Goal: Book appointment/travel/reservation

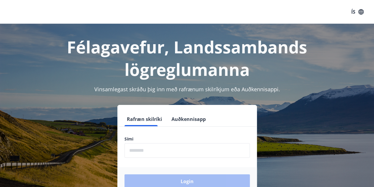
click at [135, 128] on form "Rafræn skilríki Auðkennisapp Sími ​ Login" at bounding box center [187, 153] width 140 height 83
click at [139, 153] on input "phone" at bounding box center [186, 150] width 125 height 14
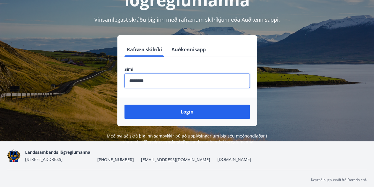
scroll to position [72, 0]
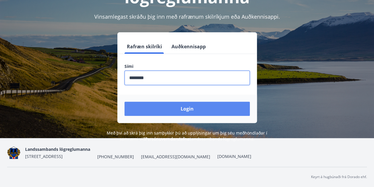
type input "********"
click at [185, 112] on button "Login" at bounding box center [186, 108] width 125 height 14
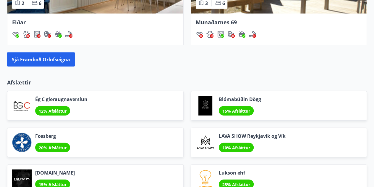
scroll to position [621, 0]
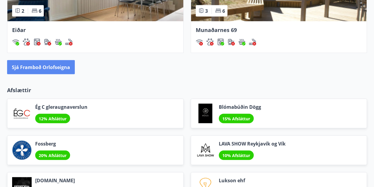
click at [42, 70] on button "Sjá framboð orlofseigna" at bounding box center [41, 67] width 68 height 14
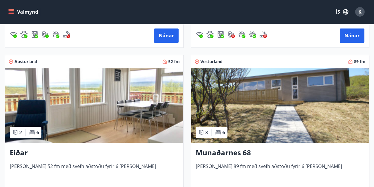
scroll to position [148, 0]
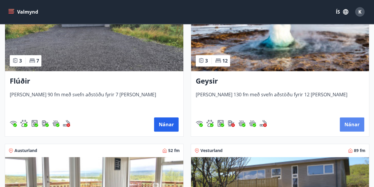
click at [349, 124] on button "Nánar" at bounding box center [352, 124] width 25 height 14
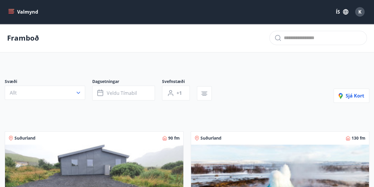
click at [30, 12] on button "Valmynd" at bounding box center [23, 12] width 33 height 11
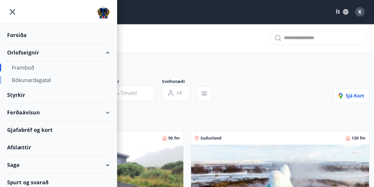
click at [38, 78] on div "Bókunardagatal" at bounding box center [58, 80] width 93 height 12
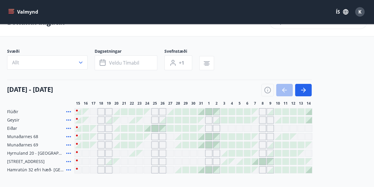
scroll to position [16, 0]
click at [101, 143] on div "Gráir dagar eru ekki bókanlegir" at bounding box center [101, 144] width 7 height 7
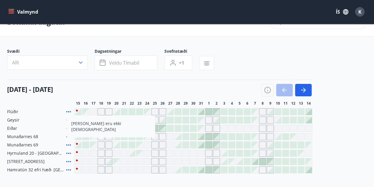
click at [341, 142] on div "Flúðir Geysir [PERSON_NAME] 68 Munaðarnes 69 [PERSON_NAME] eru ekki bókanlegir …" at bounding box center [187, 140] width 360 height 65
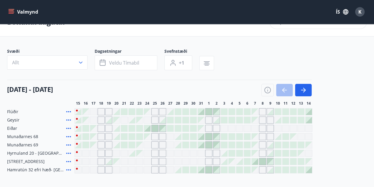
click at [127, 134] on div at bounding box center [124, 136] width 7 height 7
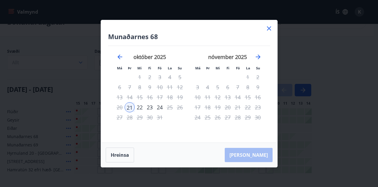
click at [270, 29] on icon at bounding box center [269, 28] width 7 height 7
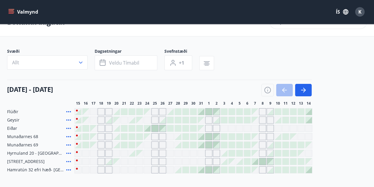
click at [125, 137] on div at bounding box center [124, 136] width 7 height 7
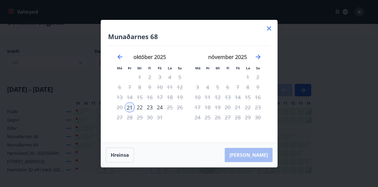
drag, startPoint x: 269, startPoint y: 28, endPoint x: 251, endPoint y: 130, distance: 103.9
click at [269, 28] on icon at bounding box center [269, 28] width 1 height 1
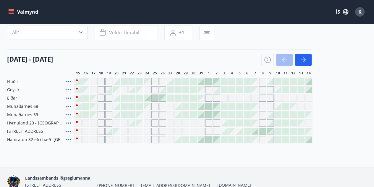
scroll to position [75, 0]
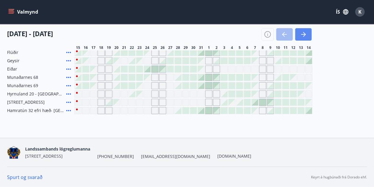
click at [307, 34] on icon "button" at bounding box center [303, 34] width 7 height 7
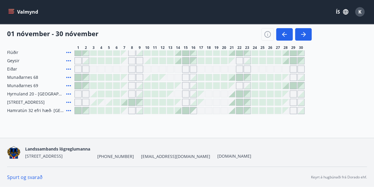
click at [232, 77] on div at bounding box center [231, 77] width 7 height 7
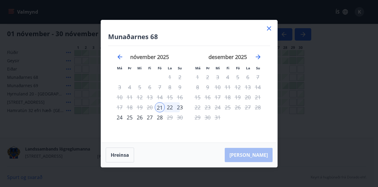
click at [268, 29] on icon at bounding box center [269, 28] width 7 height 7
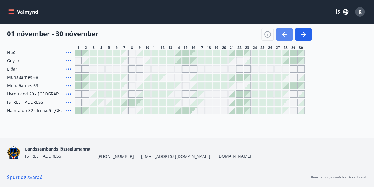
click at [282, 31] on icon "button" at bounding box center [284, 34] width 7 height 7
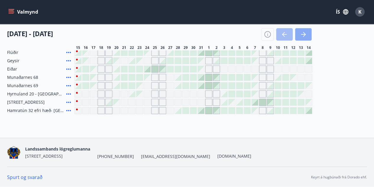
click at [305, 33] on icon "button" at bounding box center [303, 34] width 7 height 7
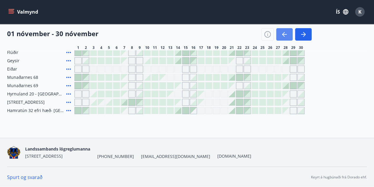
click at [286, 33] on icon "button" at bounding box center [284, 34] width 7 height 7
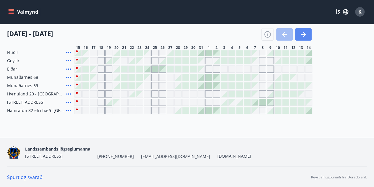
click at [306, 35] on icon "button" at bounding box center [303, 34] width 7 height 7
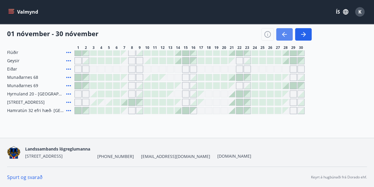
click at [285, 36] on icon "button" at bounding box center [284, 34] width 7 height 7
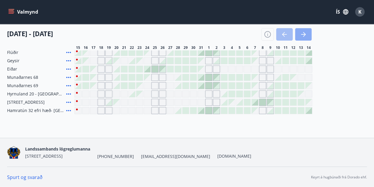
click at [302, 36] on icon "button" at bounding box center [303, 34] width 7 height 7
